Goal: Task Accomplishment & Management: Complete application form

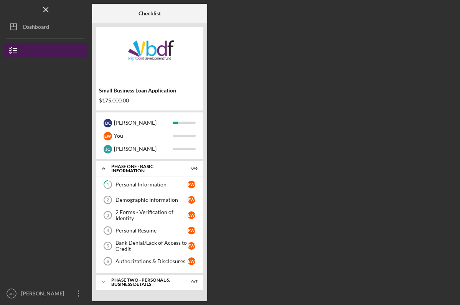
click at [44, 51] on button "Small Business Loan Application" at bounding box center [46, 50] width 84 height 15
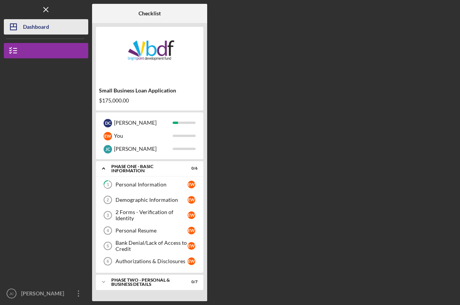
click at [12, 28] on icon "Icon/Dashboard" at bounding box center [13, 26] width 19 height 19
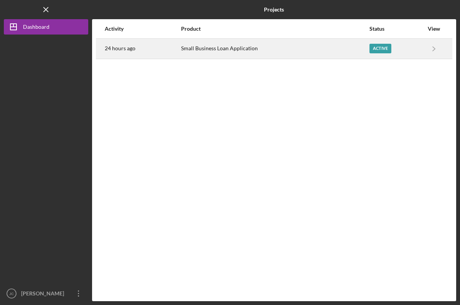
click at [216, 51] on div "Small Business Loan Application" at bounding box center [275, 48] width 188 height 19
